Goal: Transaction & Acquisition: Purchase product/service

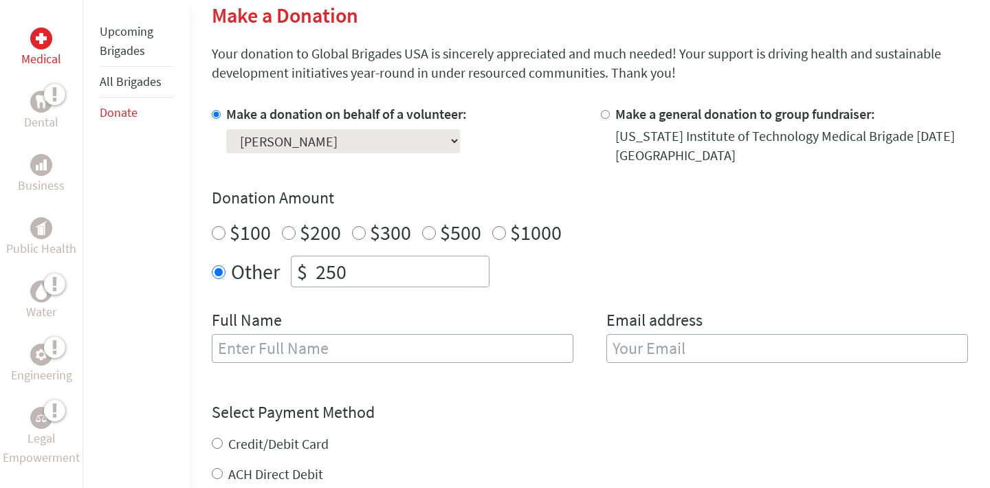
scroll to position [396, 0]
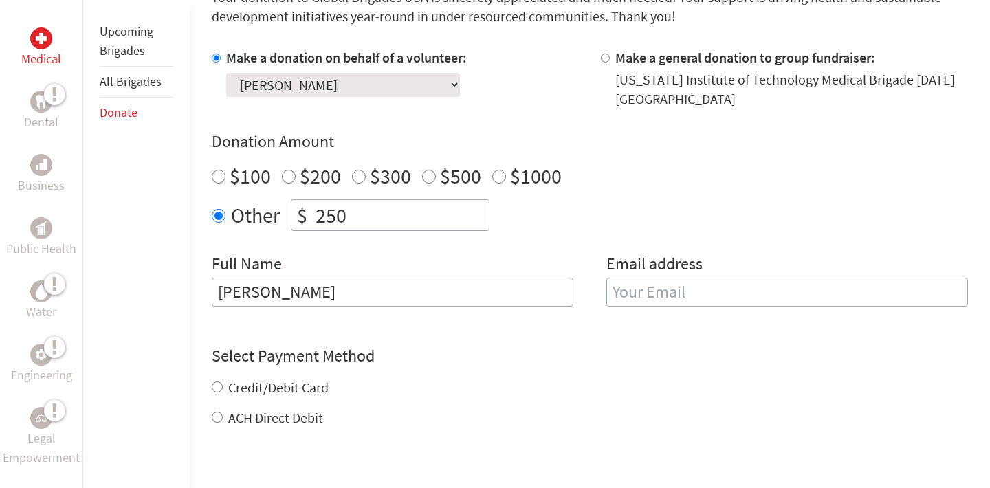
type input "[PERSON_NAME]"
type input "[EMAIL_ADDRESS][DOMAIN_NAME]"
click at [866, 195] on div "Donation Amount $100 $200 $300 $500 $1000 Other $ 250" at bounding box center [590, 181] width 757 height 100
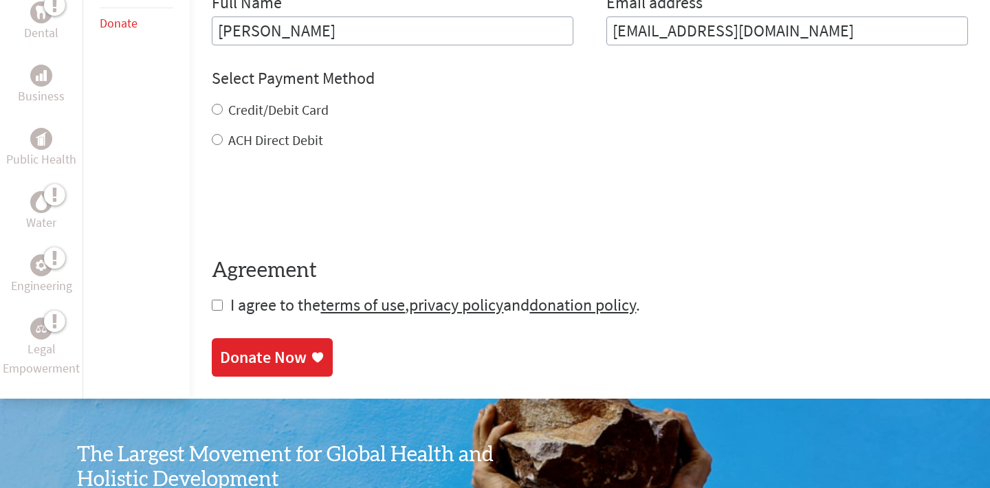
scroll to position [668, 0]
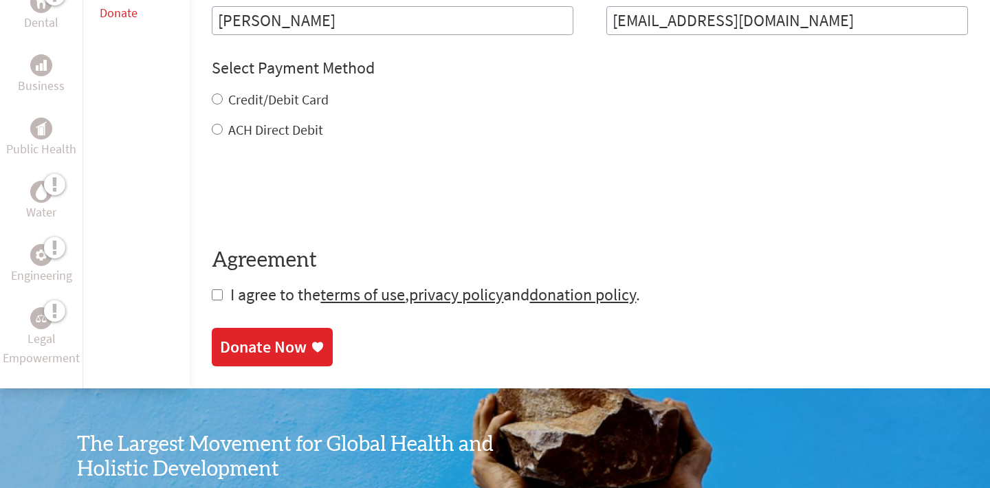
click at [295, 101] on label "Credit/Debit Card" at bounding box center [278, 99] width 100 height 17
click at [223, 101] on input "Credit/Debit Card" at bounding box center [217, 99] width 11 height 11
radio input "true"
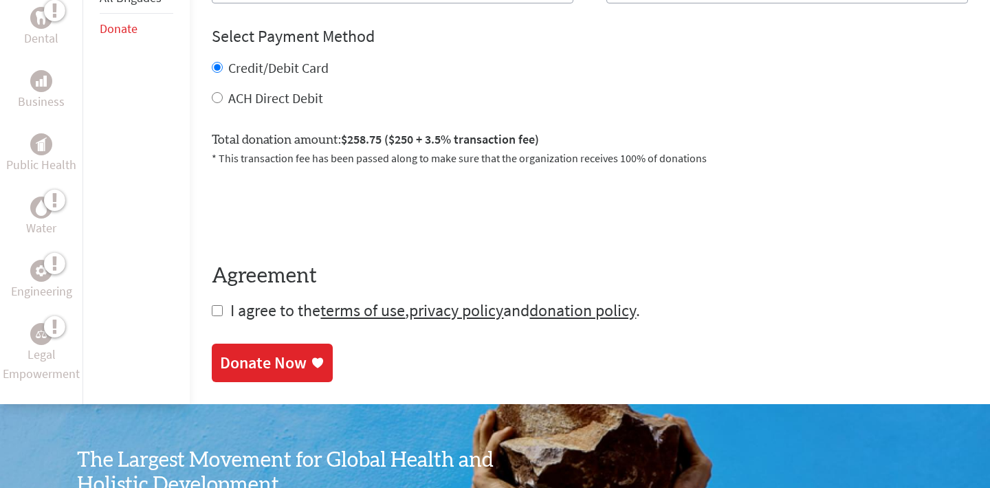
scroll to position [703, 0]
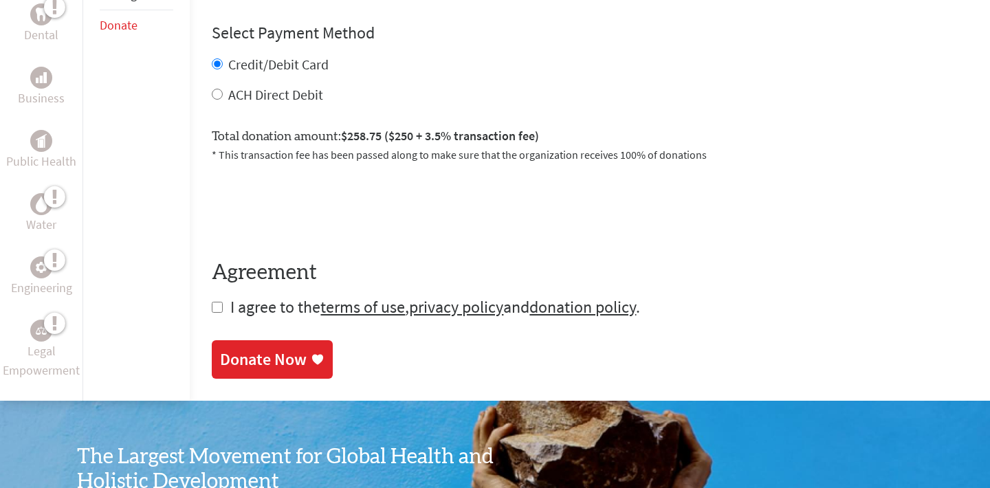
click at [256, 310] on span "I agree to the terms of use , privacy policy and donation policy ." at bounding box center [435, 306] width 410 height 21
click at [223, 311] on form "Make a donation on behalf of a volunteer: Select a volunteer... [PERSON_NAME] […" at bounding box center [590, 29] width 757 height 577
click at [212, 312] on input "checkbox" at bounding box center [217, 307] width 11 height 11
checkbox input "true"
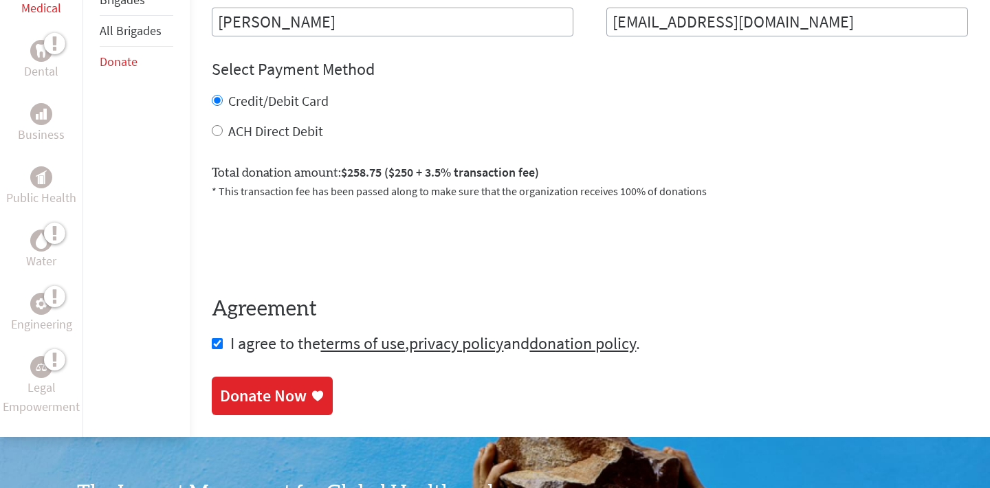
scroll to position [652, 0]
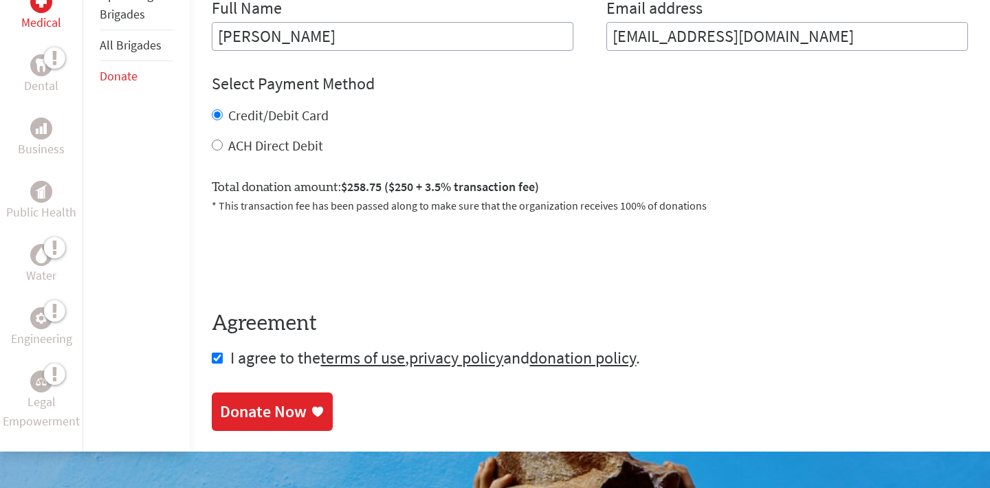
click at [282, 414] on div "Donate Now" at bounding box center [263, 412] width 87 height 22
